Goal: Find specific page/section: Find specific page/section

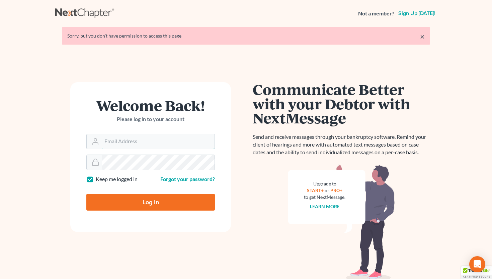
type input "[EMAIL_ADDRESS][DOMAIN_NAME]"
click at [159, 205] on input "Log In" at bounding box center [150, 202] width 129 height 17
type input "Thinking..."
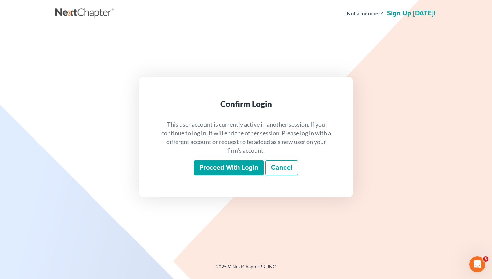
click at [226, 166] on input "Proceed with login" at bounding box center [229, 167] width 70 height 15
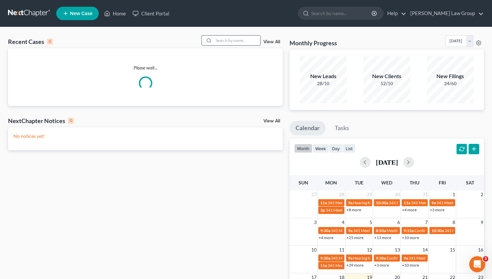
click at [232, 43] on input "search" at bounding box center [237, 41] width 47 height 10
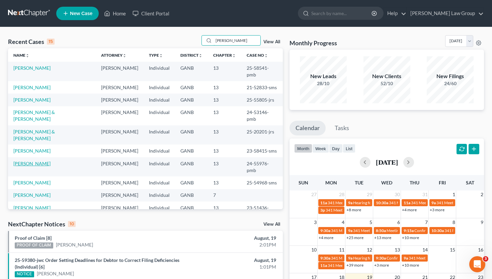
type input "johnson"
click at [28, 160] on link "Johnson, Christopher" at bounding box center [31, 163] width 37 height 6
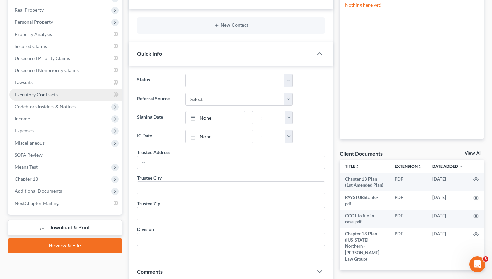
scroll to position [104, 0]
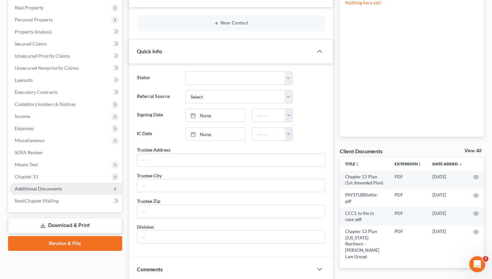
click at [40, 194] on span "Additional Documents" at bounding box center [65, 189] width 113 height 12
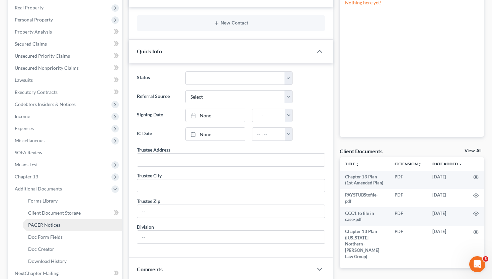
click at [43, 222] on span "PACER Notices" at bounding box center [44, 225] width 32 height 6
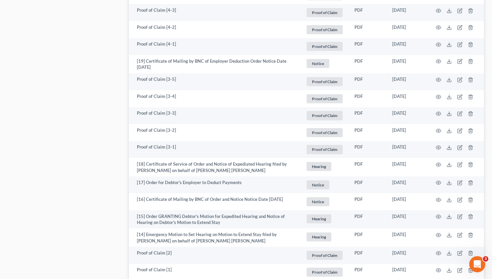
scroll to position [848, 0]
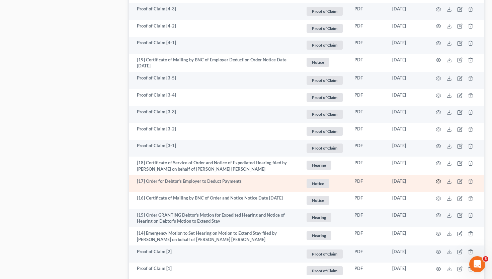
click at [438, 181] on icon "button" at bounding box center [438, 181] width 5 height 5
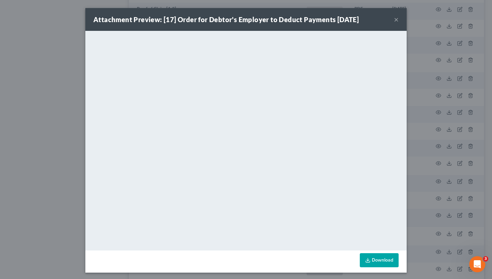
click at [397, 21] on button "×" at bounding box center [396, 19] width 5 height 8
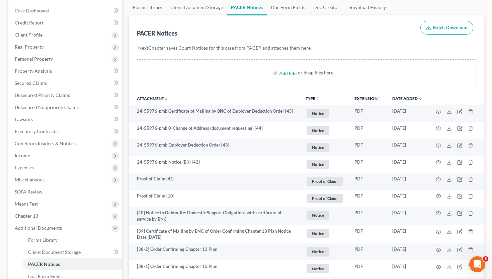
scroll to position [59, 0]
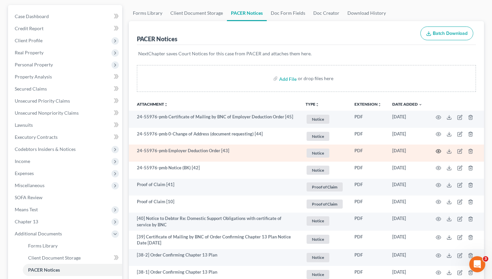
click at [438, 150] on icon "button" at bounding box center [438, 150] width 5 height 5
